Goal: Find contact information: Find contact information

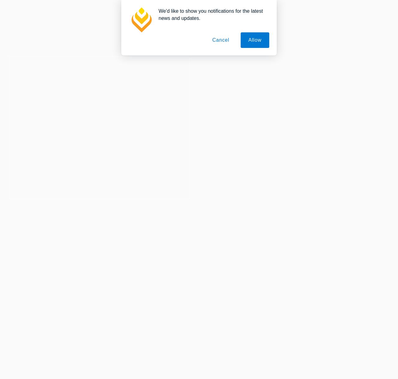
click at [217, 40] on button "Cancel" at bounding box center [221, 40] width 33 height 16
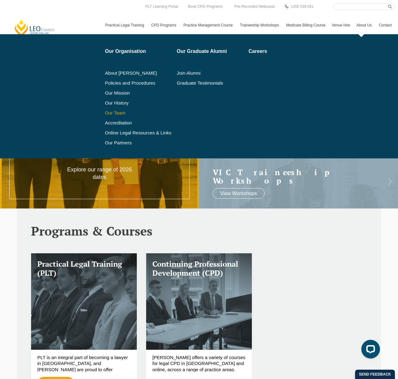
click at [108, 114] on link "Our Team" at bounding box center [138, 112] width 67 height 5
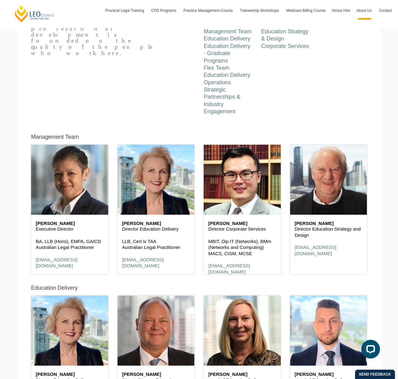
scroll to position [239, 0]
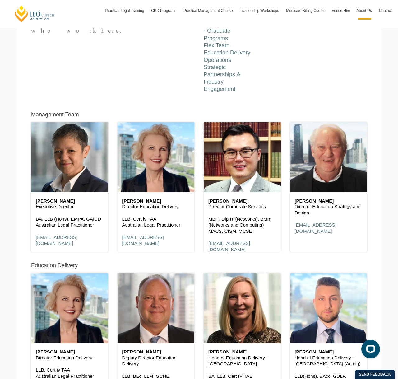
click at [59, 112] on h5 "Management Team" at bounding box center [55, 115] width 48 height 6
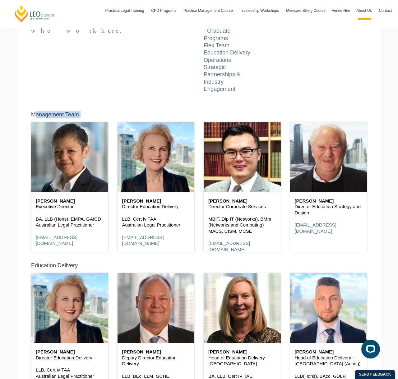
click at [59, 112] on h5 "Management Team" at bounding box center [55, 115] width 48 height 6
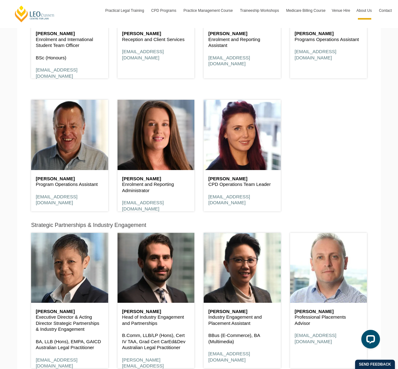
scroll to position [1973, 0]
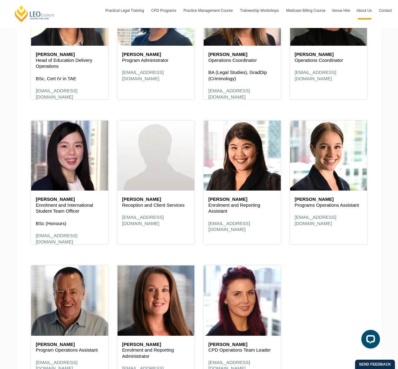
click at [39, 197] on h6 "[PERSON_NAME]" at bounding box center [70, 199] width 68 height 5
drag, startPoint x: 39, startPoint y: 183, endPoint x: 56, endPoint y: 183, distance: 17.1
click at [56, 197] on h6 "[PERSON_NAME]" at bounding box center [70, 199] width 68 height 5
copy h6 "[PERSON_NAME]"
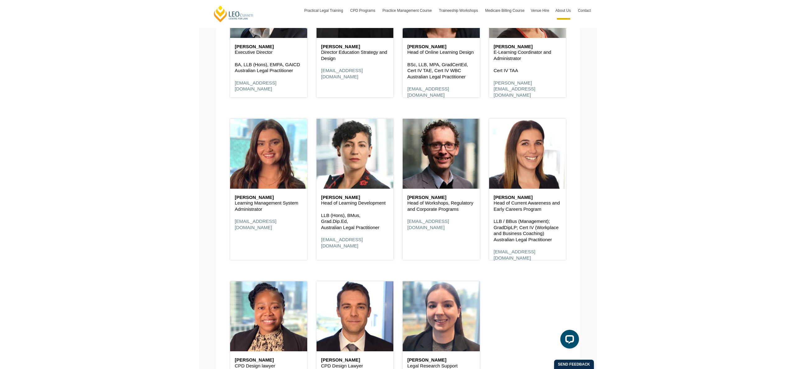
scroll to position [24, 0]
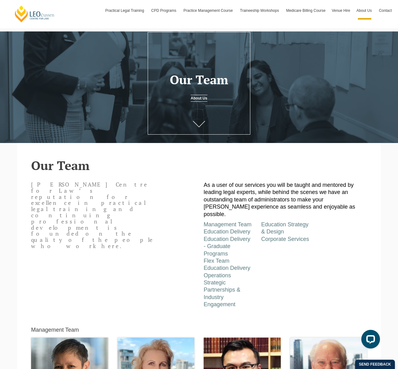
drag, startPoint x: 225, startPoint y: 283, endPoint x: 229, endPoint y: 283, distance: 4.1
click at [226, 284] on li "Strategic Partnerships & Industry Engagement" at bounding box center [228, 293] width 48 height 29
drag, startPoint x: 229, startPoint y: 283, endPoint x: 238, endPoint y: 280, distance: 10.2
click at [235, 281] on li "Strategic Partnerships & Industry Engagement" at bounding box center [228, 293] width 48 height 29
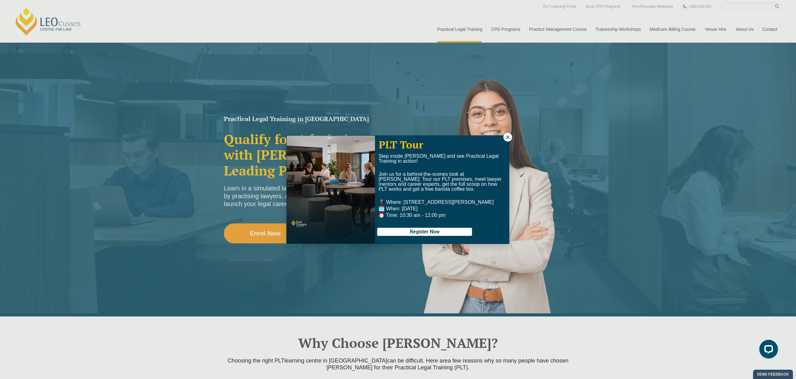
click at [505, 138] on icon at bounding box center [508, 137] width 6 height 6
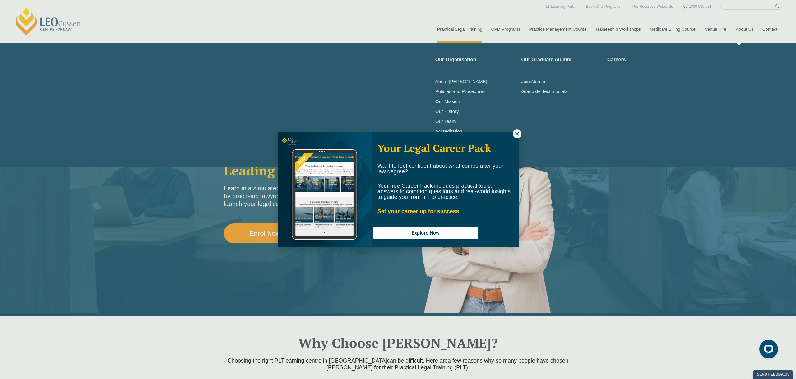
click at [749, 34] on div "Your Legal Career Pack Want to feel confident about what comes after your law d…" at bounding box center [398, 189] width 796 height 379
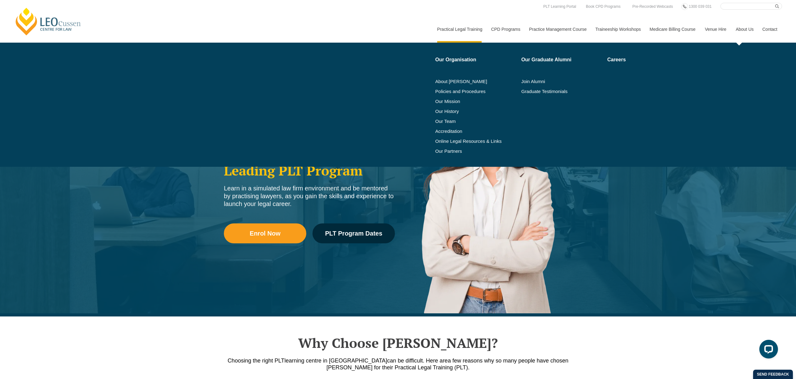
click at [747, 30] on link "About Us" at bounding box center [744, 29] width 27 height 27
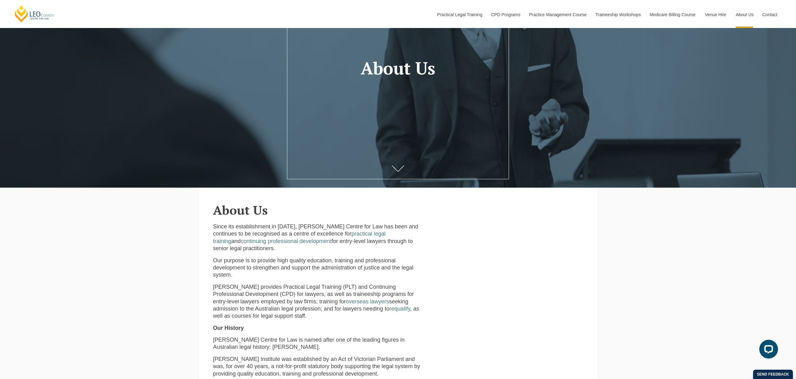
scroll to position [105, 0]
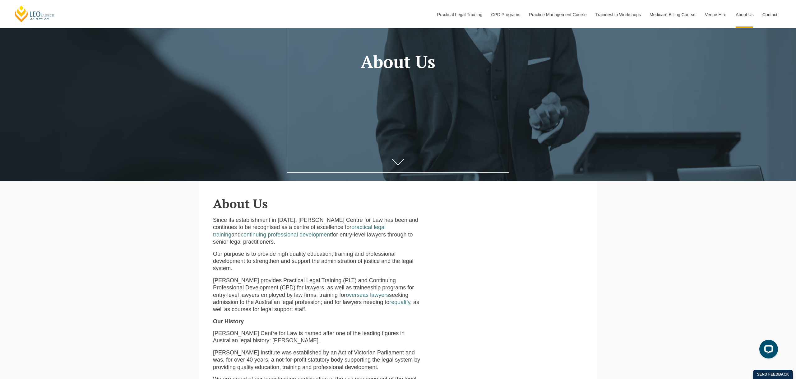
click at [326, 215] on div "Since its establishment in 1972, Leo Cussen Centre for Law has been and continu…" at bounding box center [398, 355] width 370 height 290
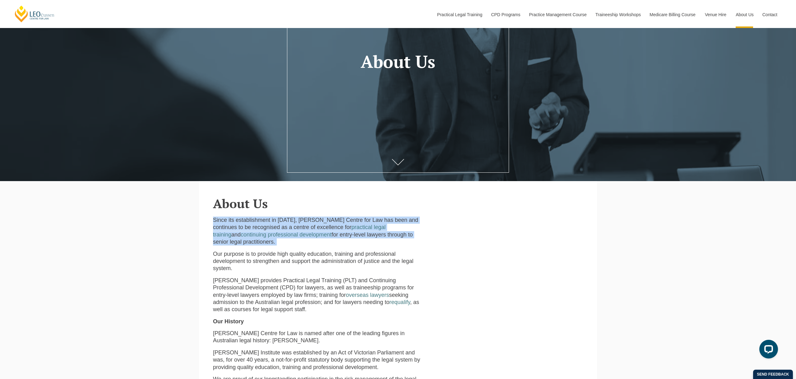
click at [326, 215] on div "Since its establishment in 1972, Leo Cussen Centre for Law has been and continu…" at bounding box center [398, 355] width 370 height 290
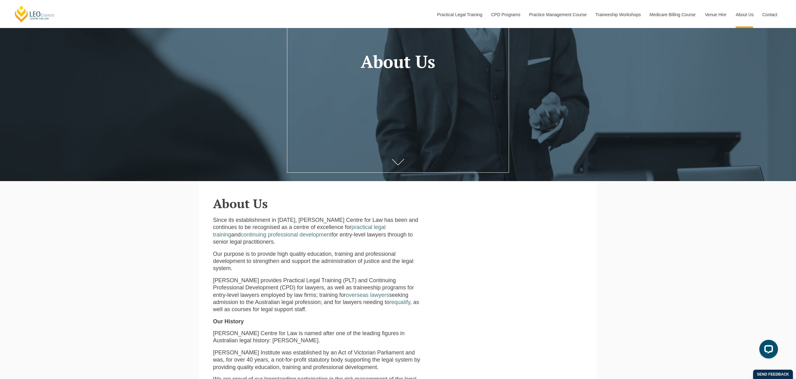
click at [290, 251] on p "Our purpose is to provide high quality education, training and professional dev…" at bounding box center [319, 261] width 212 height 22
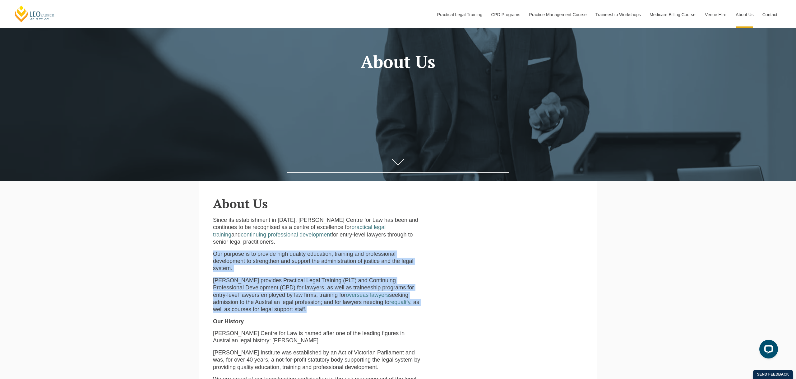
drag, startPoint x: 290, startPoint y: 251, endPoint x: 288, endPoint y: 283, distance: 32.5
click at [288, 283] on div "Since its establishment in 1972, Leo Cussen Centre for Law has been and continu…" at bounding box center [318, 358] width 221 height 284
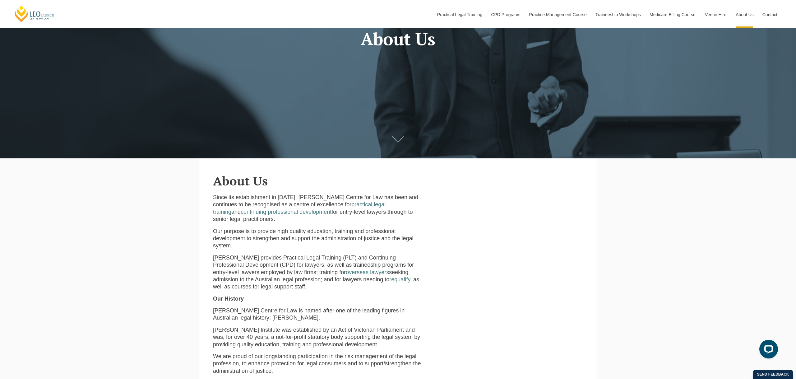
click at [288, 295] on p "Our History" at bounding box center [319, 298] width 212 height 7
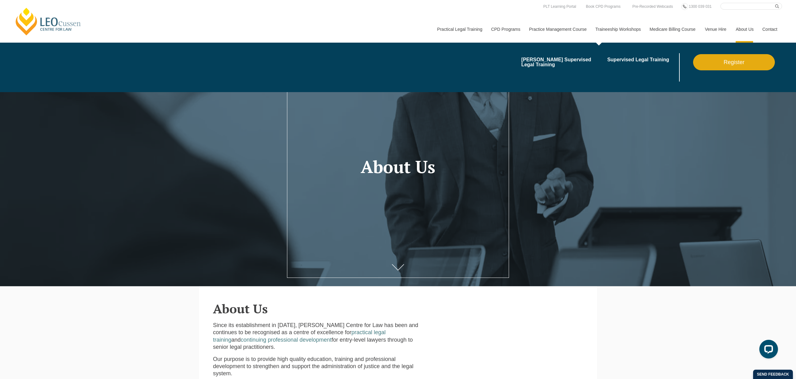
scroll to position [0, 0]
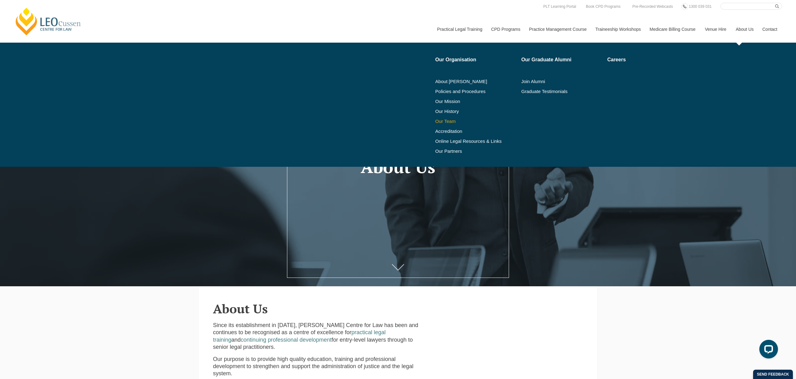
click at [438, 121] on link "Our Team" at bounding box center [476, 121] width 82 height 5
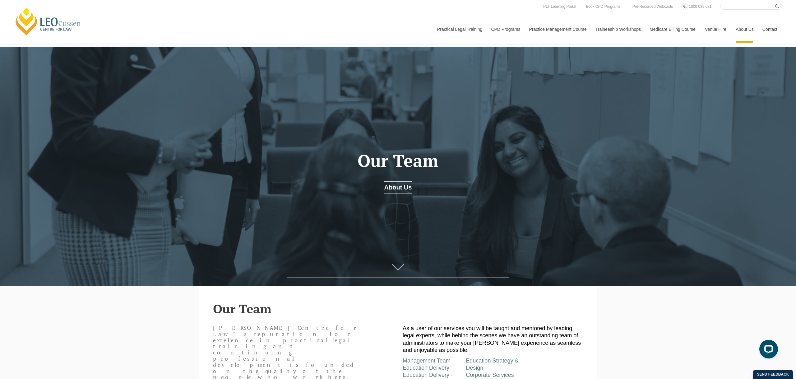
click at [17, 20] on link "[PERSON_NAME] Centre for Law" at bounding box center [48, 21] width 69 height 29
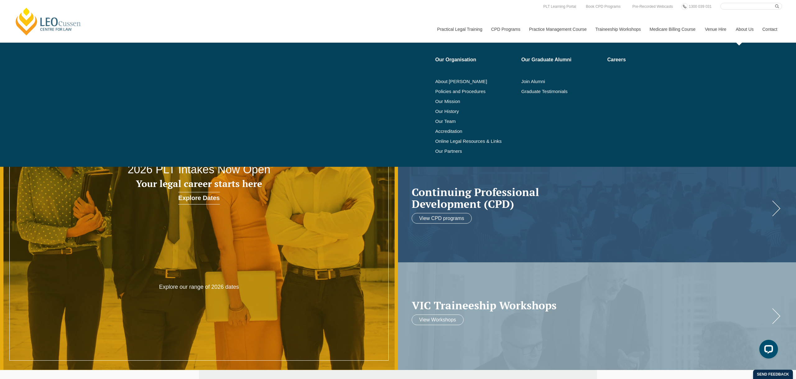
click at [398, 31] on link "About Us" at bounding box center [744, 29] width 27 height 27
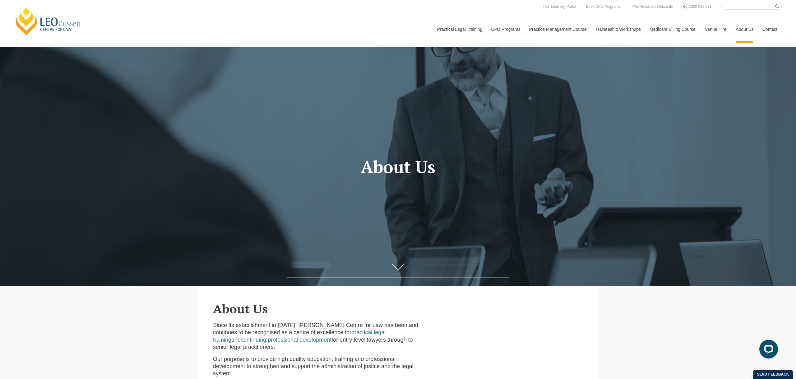
click at [776, 26] on link "Contact" at bounding box center [770, 29] width 24 height 27
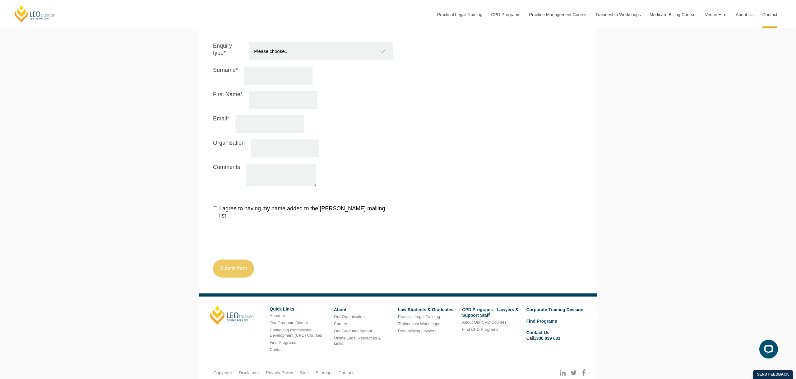
scroll to position [696, 0]
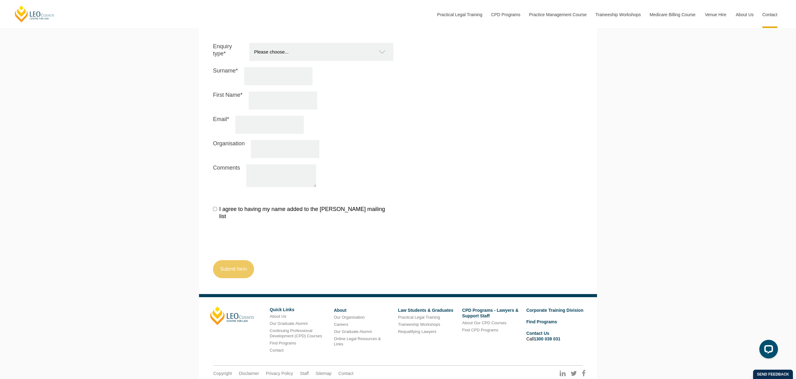
drag, startPoint x: 401, startPoint y: 370, endPoint x: 440, endPoint y: 368, distance: 38.6
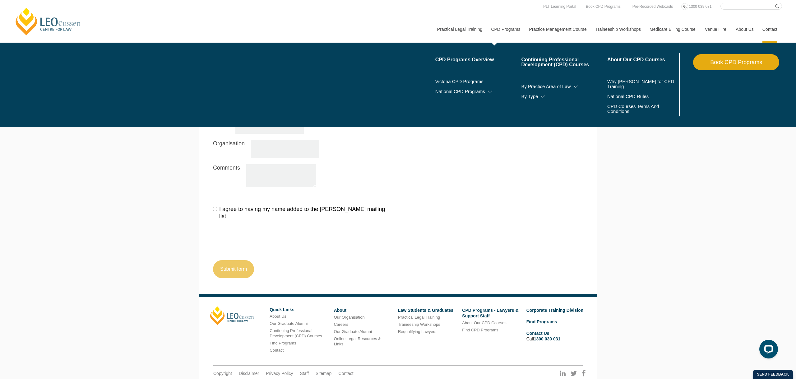
copy div "CRICOS providing number: 02224A"
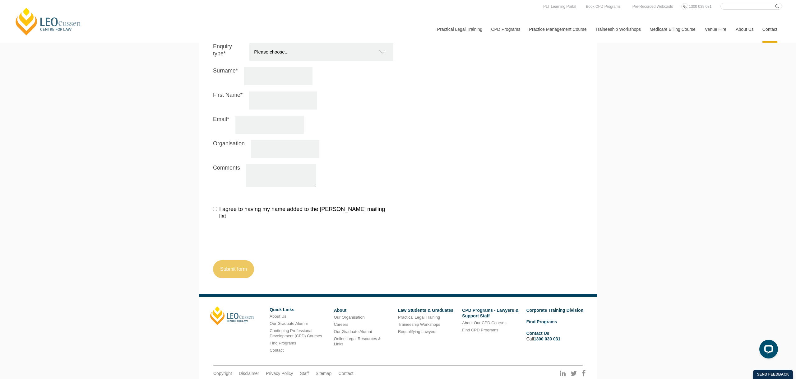
click at [558, 236] on div "I agree to having my name added to the Leo Cussen mailing list Submit form" at bounding box center [397, 240] width 379 height 76
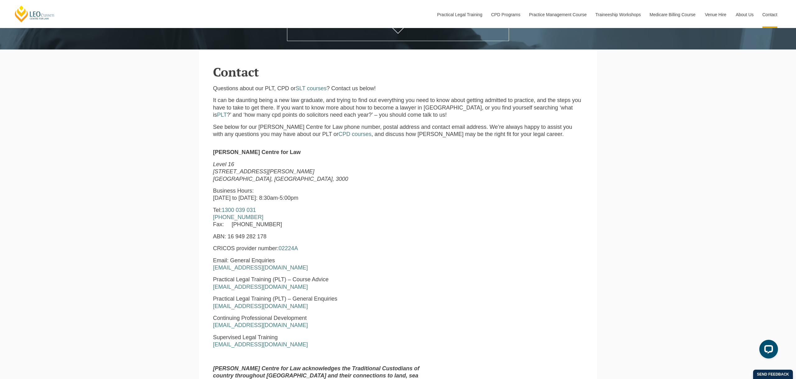
scroll to position [237, 0]
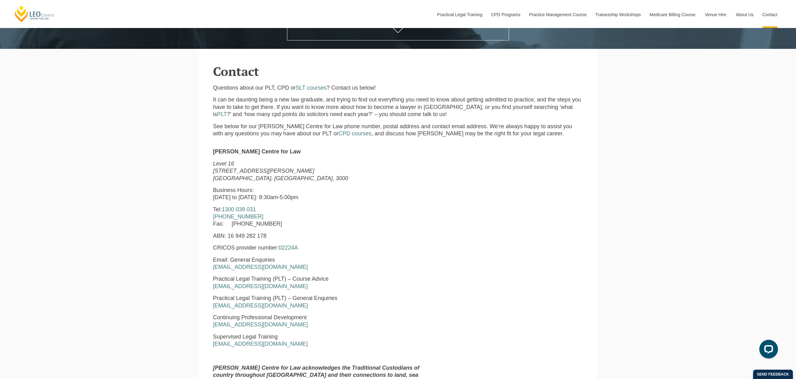
click at [221, 247] on p "CRICOS provider number: 02224A" at bounding box center [319, 247] width 212 height 7
copy p "CRICOS"
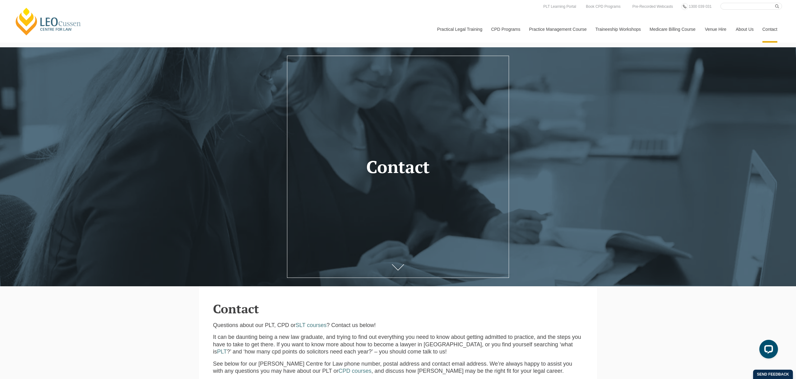
scroll to position [0, 0]
click at [391, 178] on header "Contact" at bounding box center [398, 167] width 796 height 42
click at [399, 169] on h1 "Contact" at bounding box center [398, 166] width 191 height 19
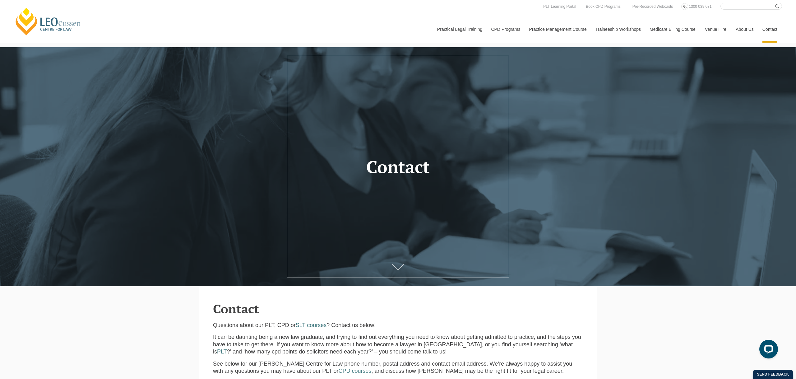
click at [399, 169] on h1 "Contact" at bounding box center [398, 166] width 191 height 19
click at [399, 168] on h1 "Contact" at bounding box center [398, 166] width 191 height 19
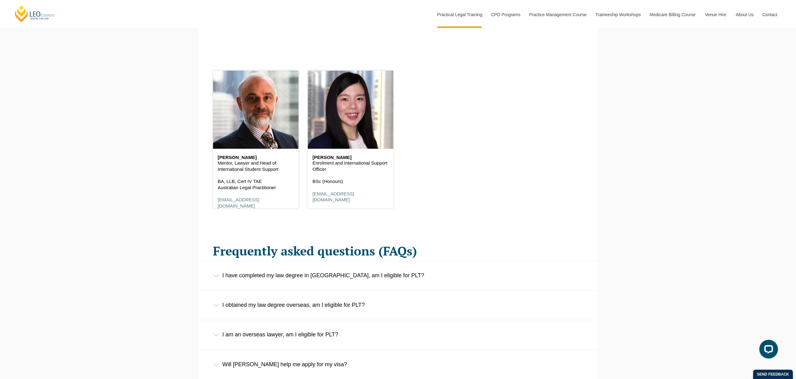
scroll to position [893, 0]
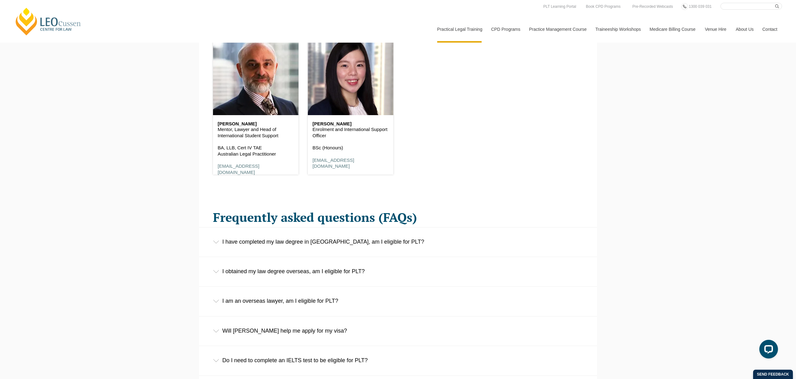
click at [221, 121] on h6 "Fonda Gazis" at bounding box center [256, 123] width 76 height 5
drag, startPoint x: 221, startPoint y: 112, endPoint x: 342, endPoint y: 91, distance: 123.1
click at [240, 121] on h6 "Fonda Gazis" at bounding box center [256, 123] width 76 height 5
copy h6 "Fonda Gazis"
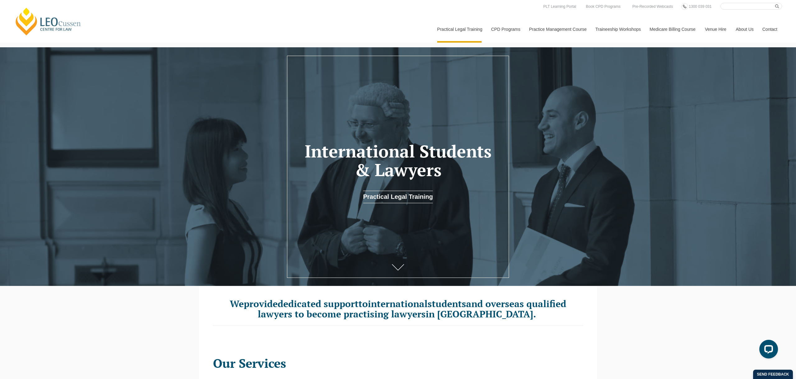
scroll to position [0, 0]
